Goal: Information Seeking & Learning: Learn about a topic

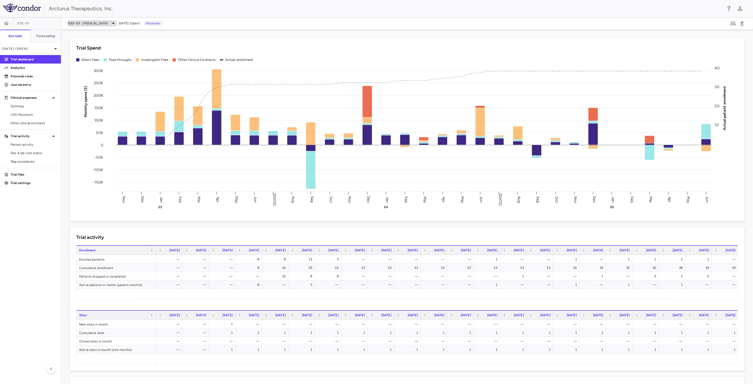
click at [93, 24] on span "[MEDICAL_DATA]" at bounding box center [95, 23] width 25 height 5
click at [93, 35] on p "[MEDICAL_DATA]" at bounding box center [112, 37] width 70 height 5
click at [291, 20] on div at bounding box center [376, 192] width 753 height 384
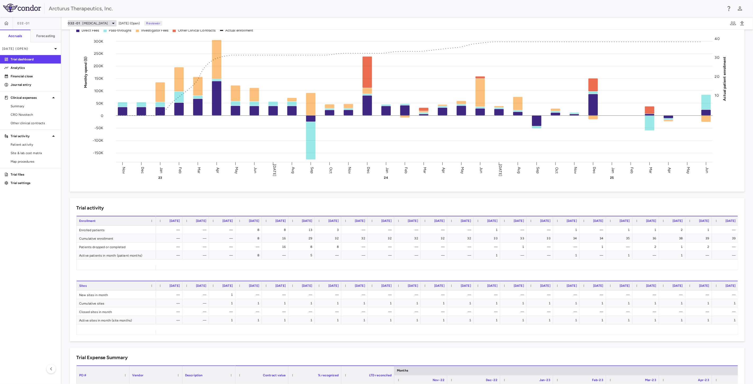
click at [110, 25] on icon at bounding box center [113, 23] width 6 height 6
click at [102, 36] on p "[MEDICAL_DATA]" at bounding box center [112, 37] width 70 height 5
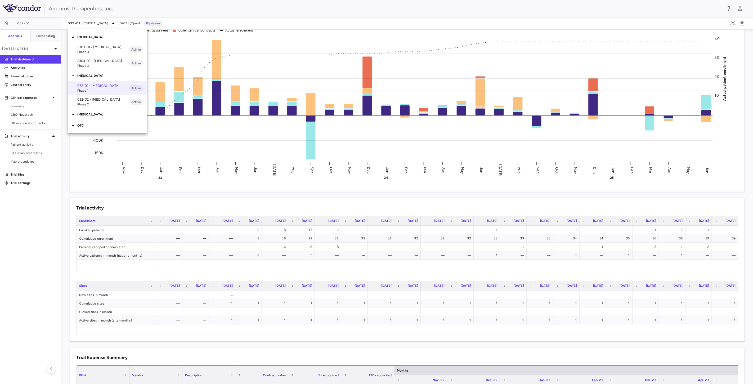
click at [103, 36] on p "[MEDICAL_DATA]" at bounding box center [112, 37] width 70 height 5
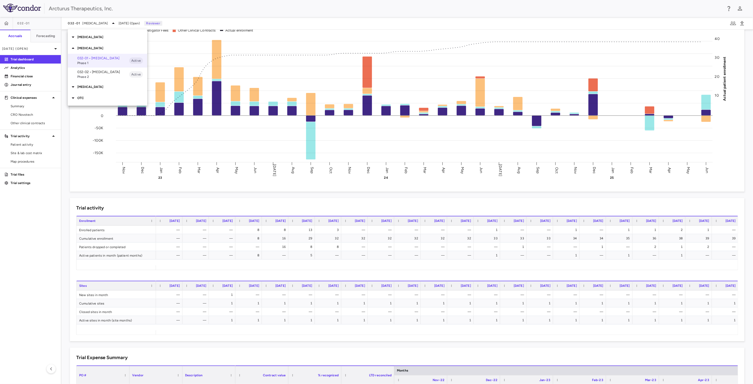
click at [93, 82] on div "[MEDICAL_DATA]" at bounding box center [107, 86] width 79 height 11
